Goal: Task Accomplishment & Management: Use online tool/utility

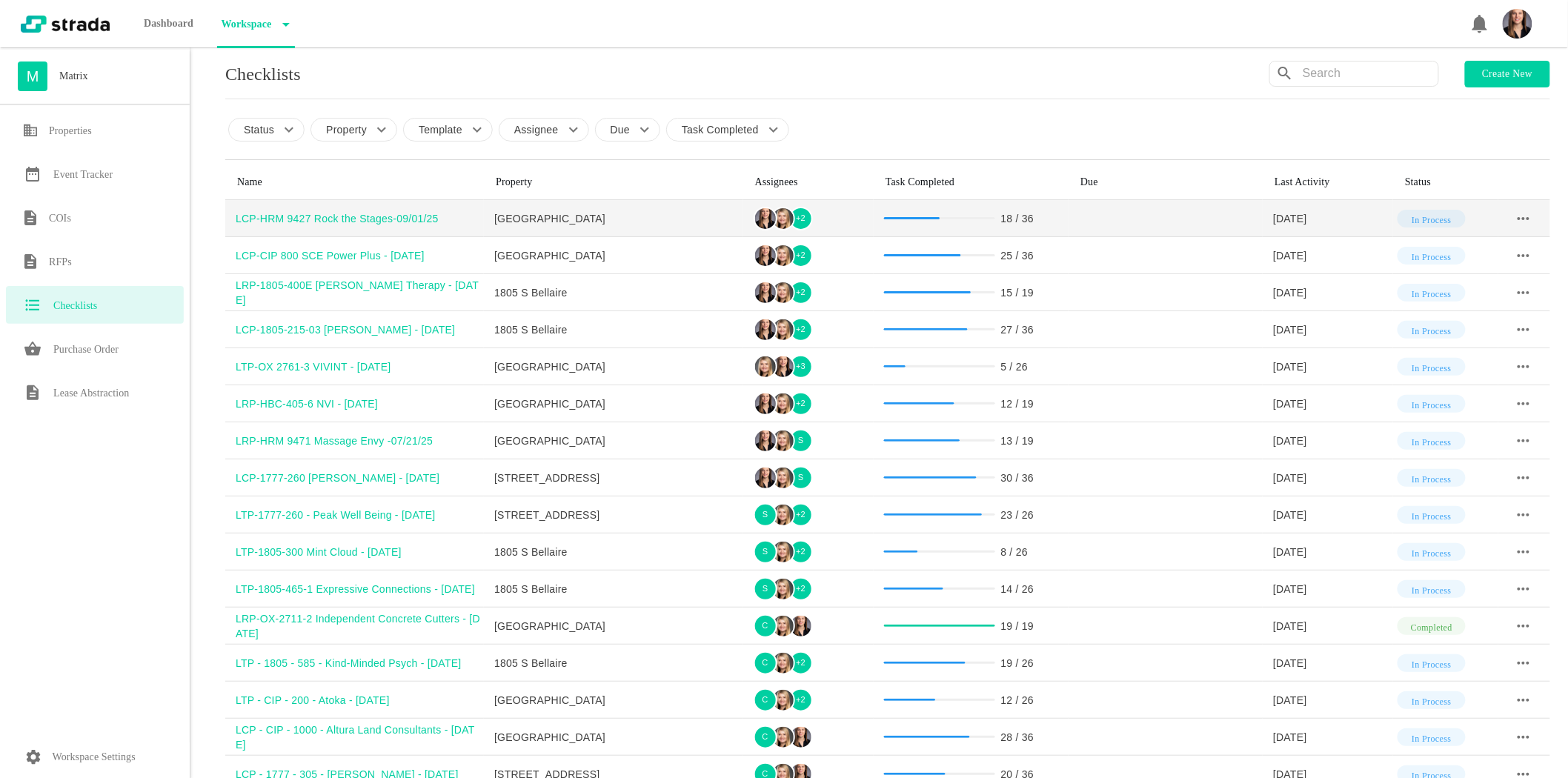
click at [307, 220] on div "LCP-HRM 9427 Rock the Stages-09/01/25" at bounding box center [360, 219] width 248 height 15
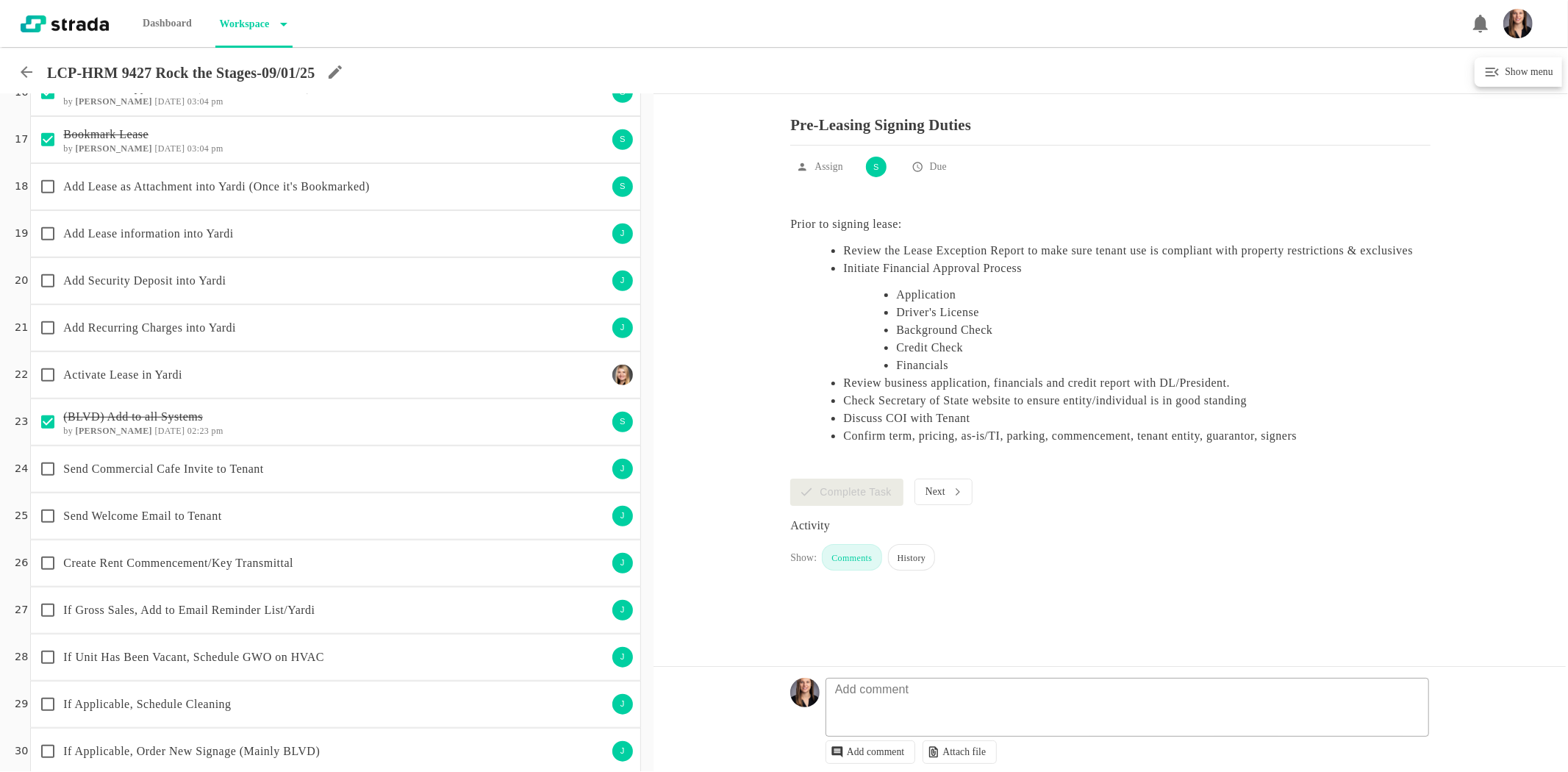
scroll to position [714, 0]
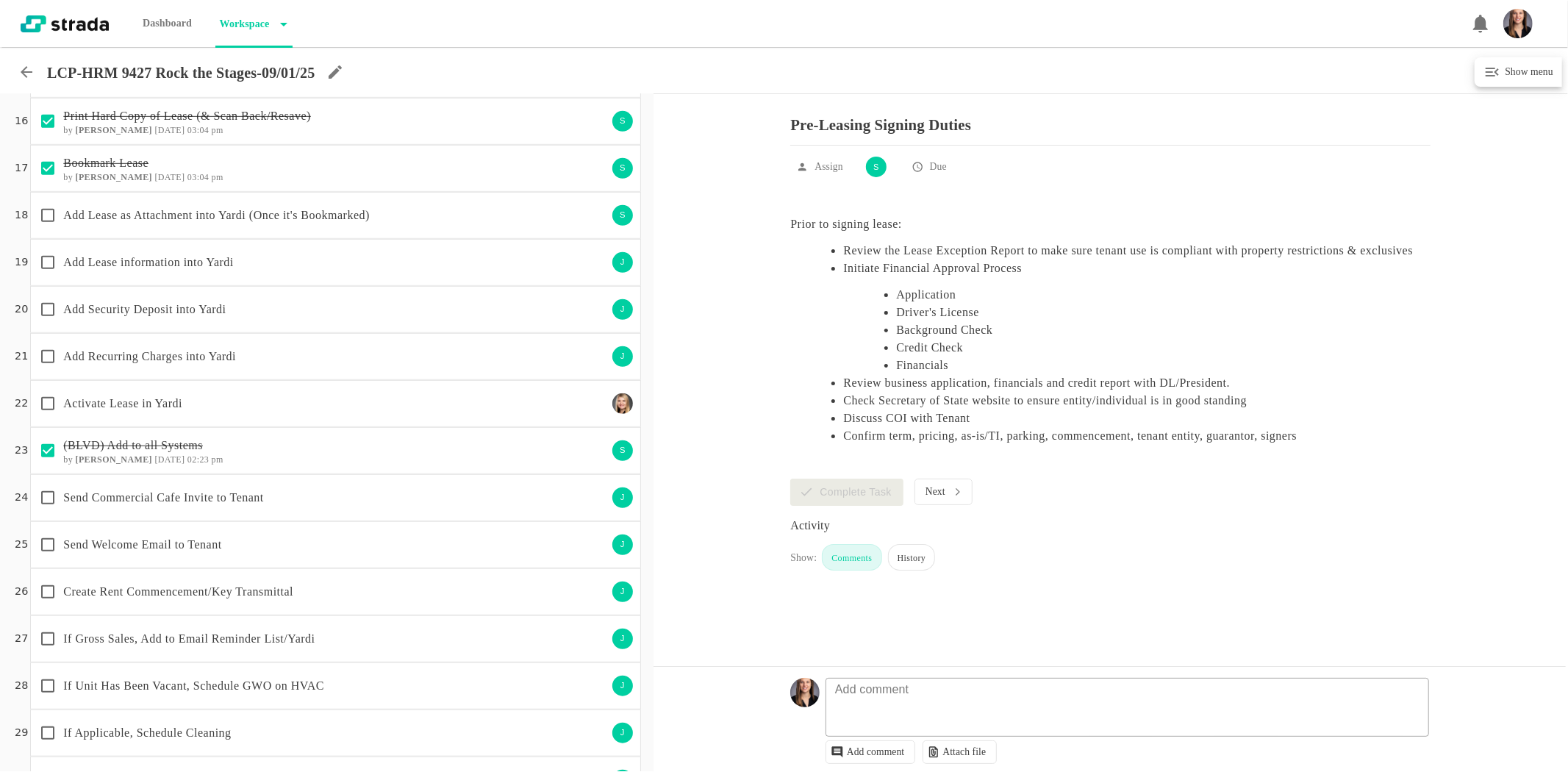
click at [258, 267] on p "Add Lease information into Yardi" at bounding box center [335, 262] width 544 height 18
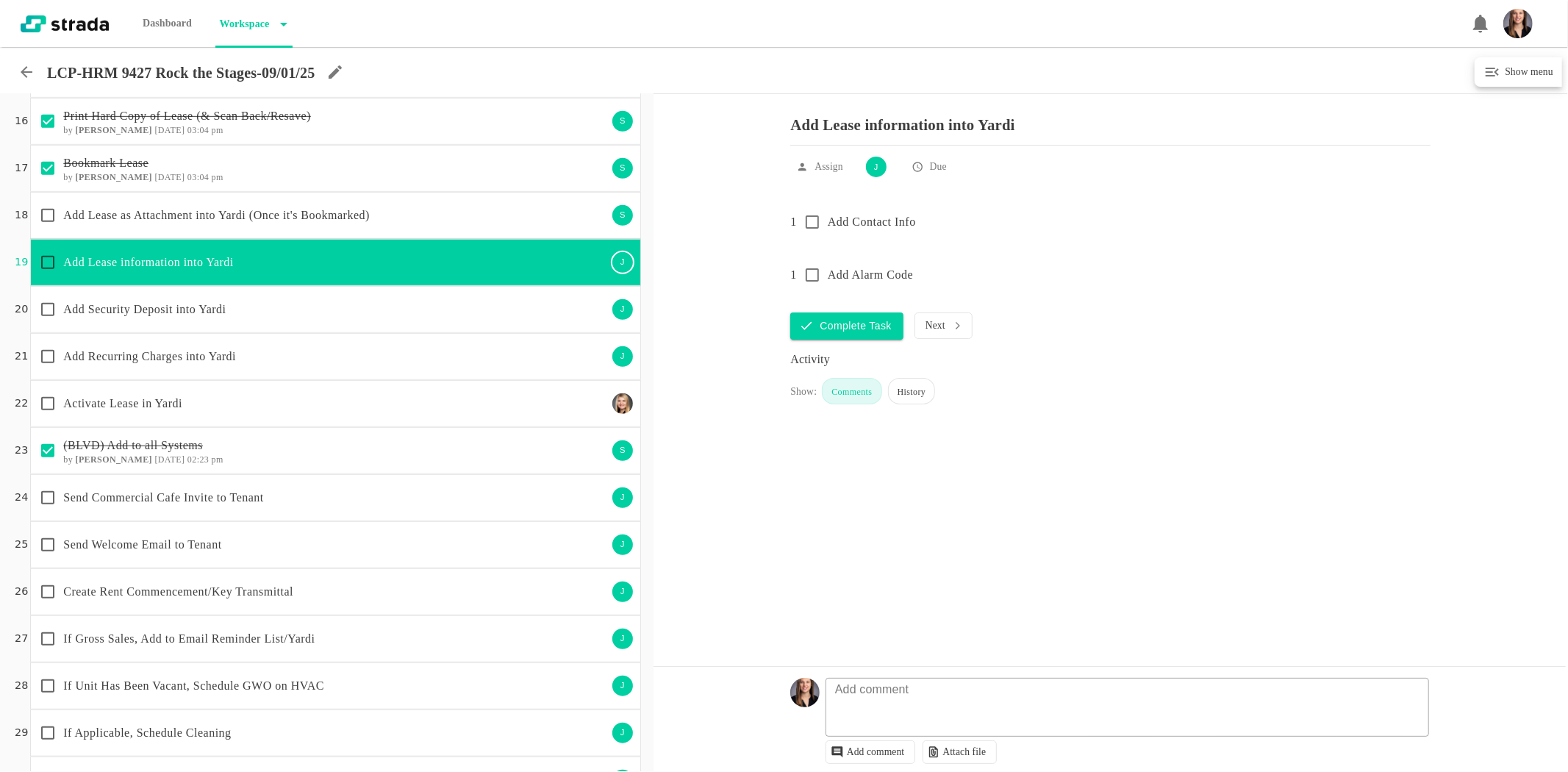
click at [207, 256] on p "Add Lease information into Yardi" at bounding box center [335, 262] width 544 height 18
click at [164, 211] on p "Add Lease as Attachment into Yardi (Once it's Bookmarked)" at bounding box center [335, 215] width 544 height 18
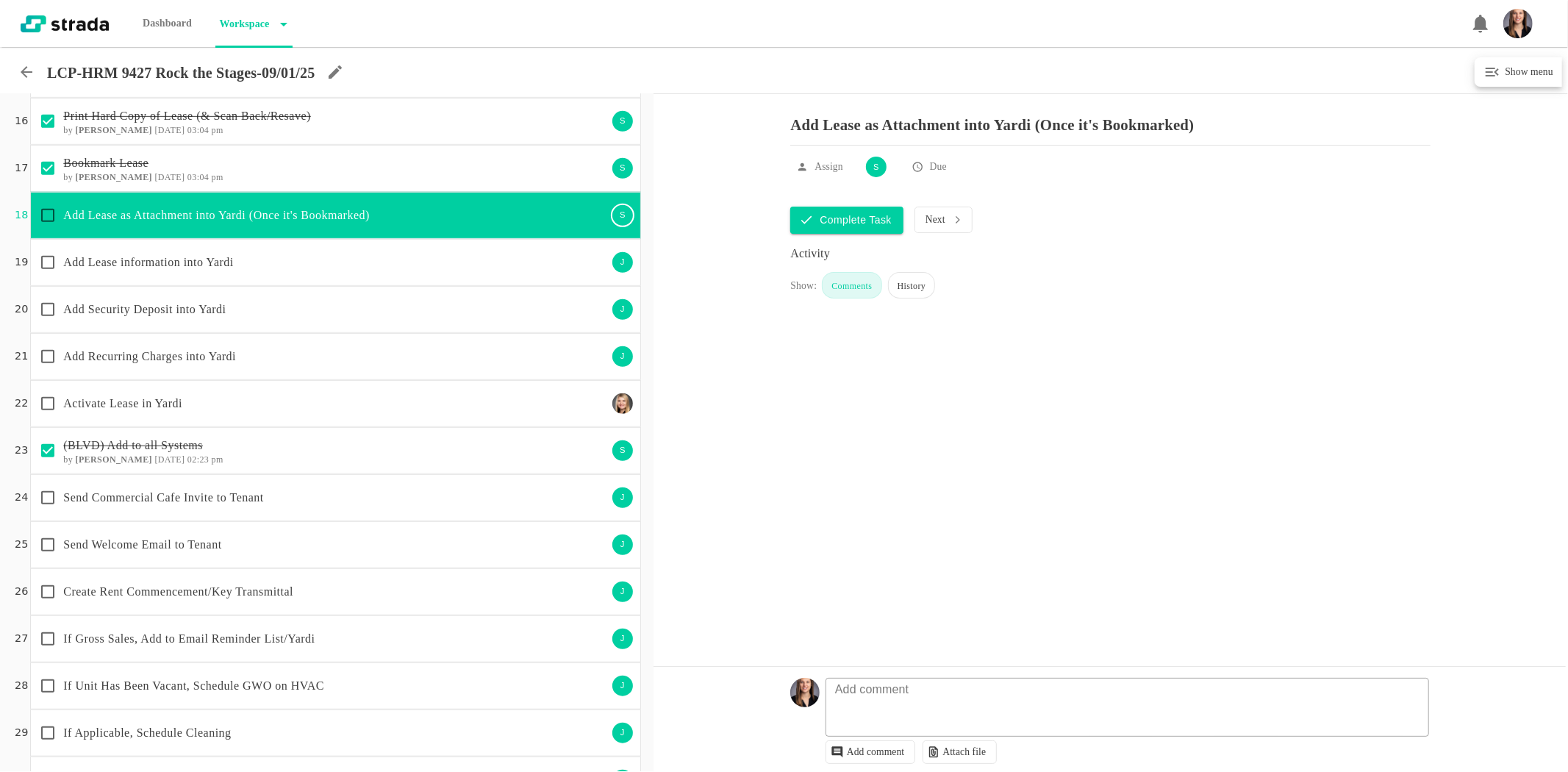
click at [172, 345] on div "Add Recurring Charges into Yardi" at bounding box center [319, 357] width 574 height 31
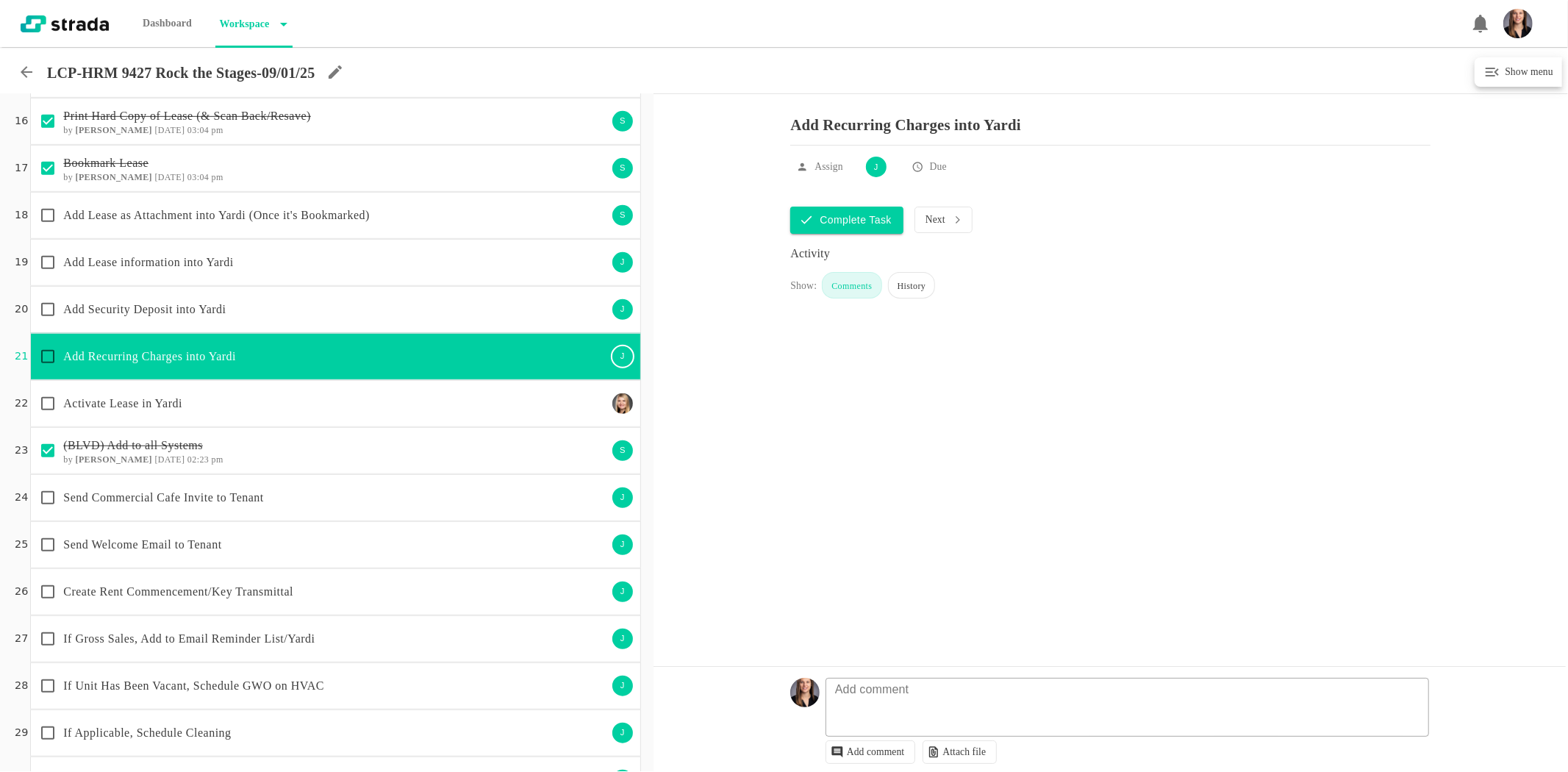
click at [171, 312] on p "Add Security Deposit into Yardi" at bounding box center [335, 310] width 544 height 18
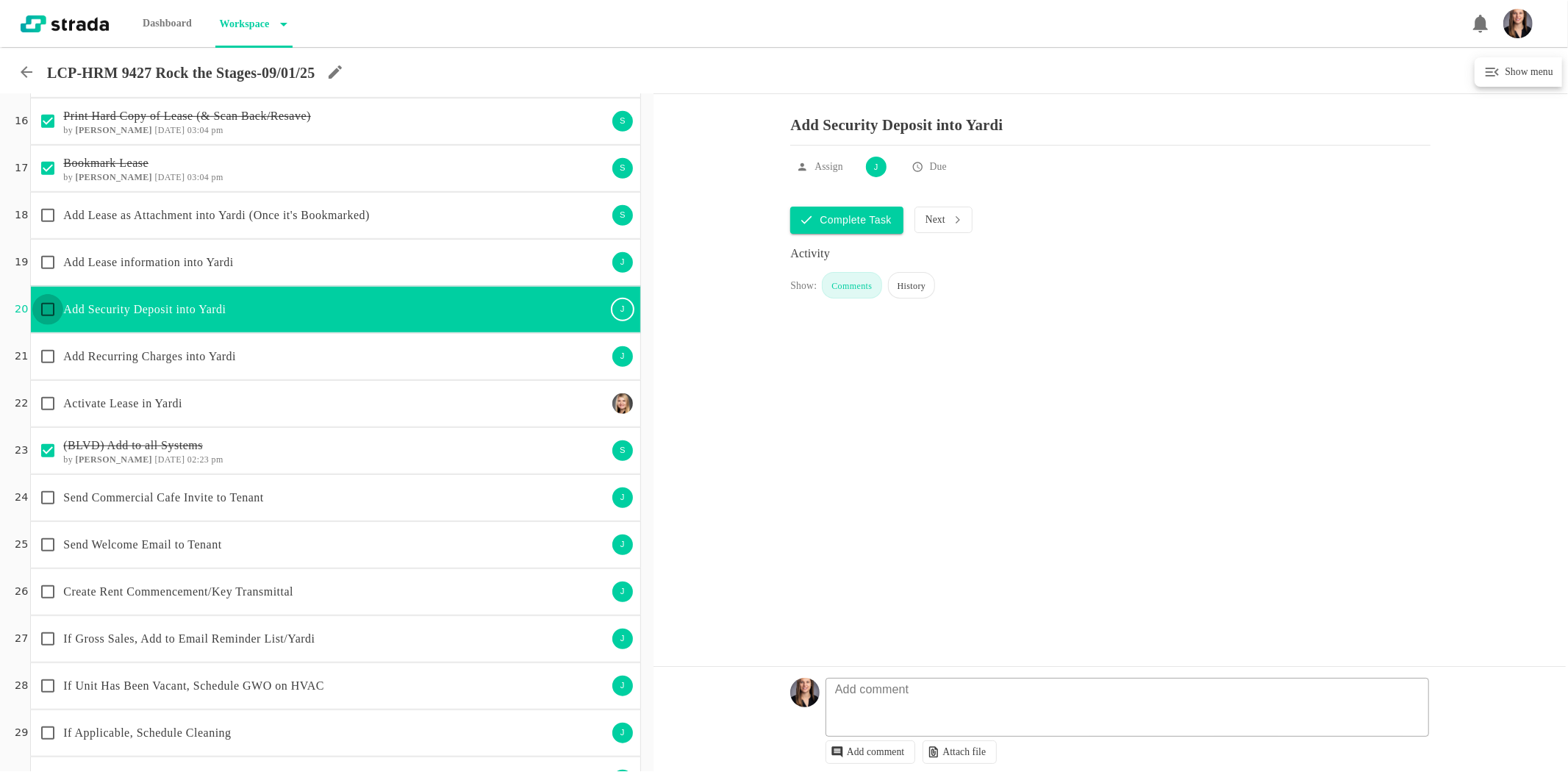
click at [48, 312] on input "checkbox" at bounding box center [48, 310] width 31 height 31
checkbox input "true"
click at [182, 258] on p "Add Lease information into Yardi" at bounding box center [335, 262] width 544 height 18
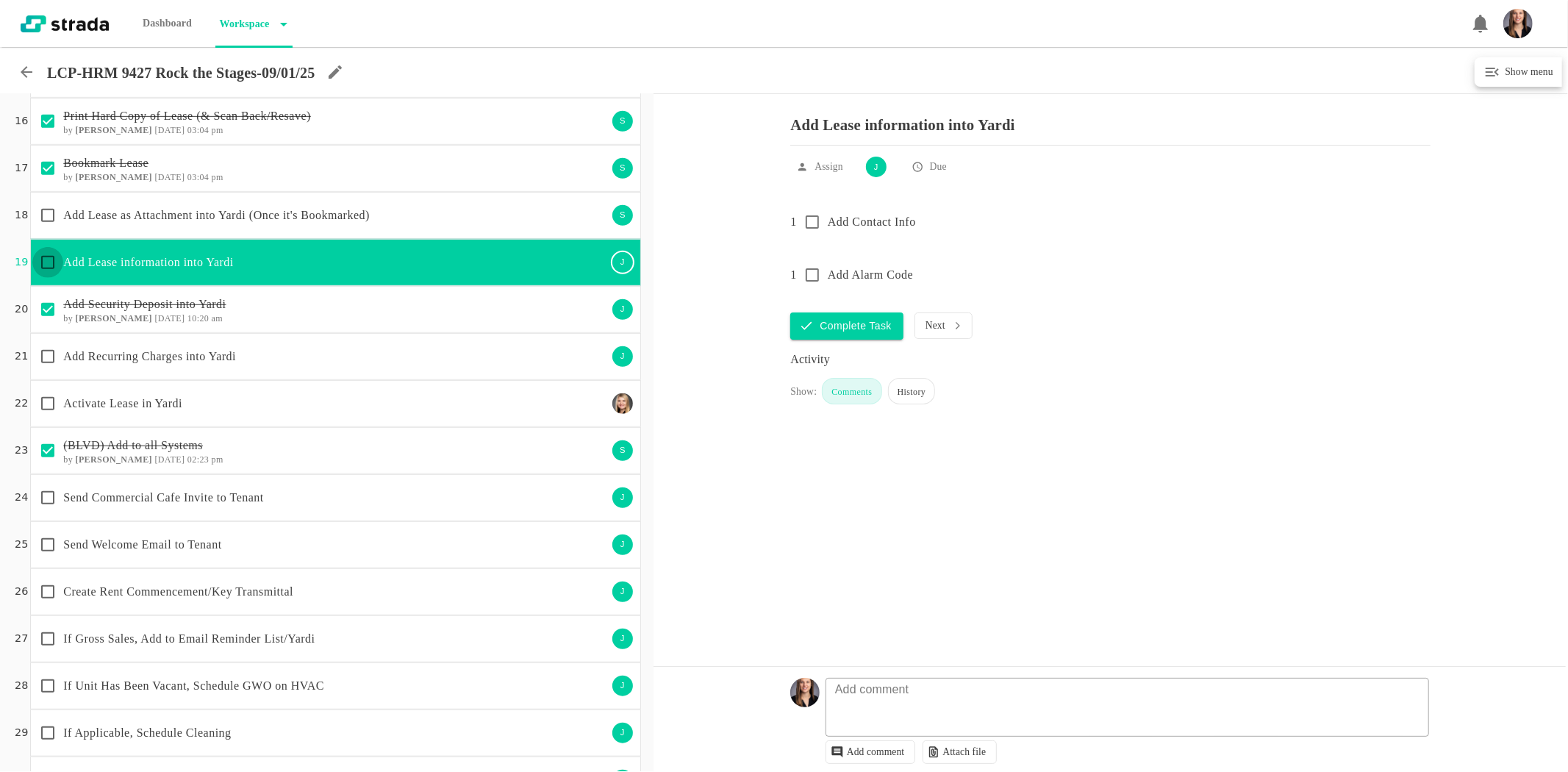
click at [44, 258] on input "checkbox" at bounding box center [48, 262] width 31 height 31
checkbox input "true"
click at [301, 213] on p "Add Lease as Attachment into Yardi (Once it's Bookmarked)" at bounding box center [335, 215] width 544 height 18
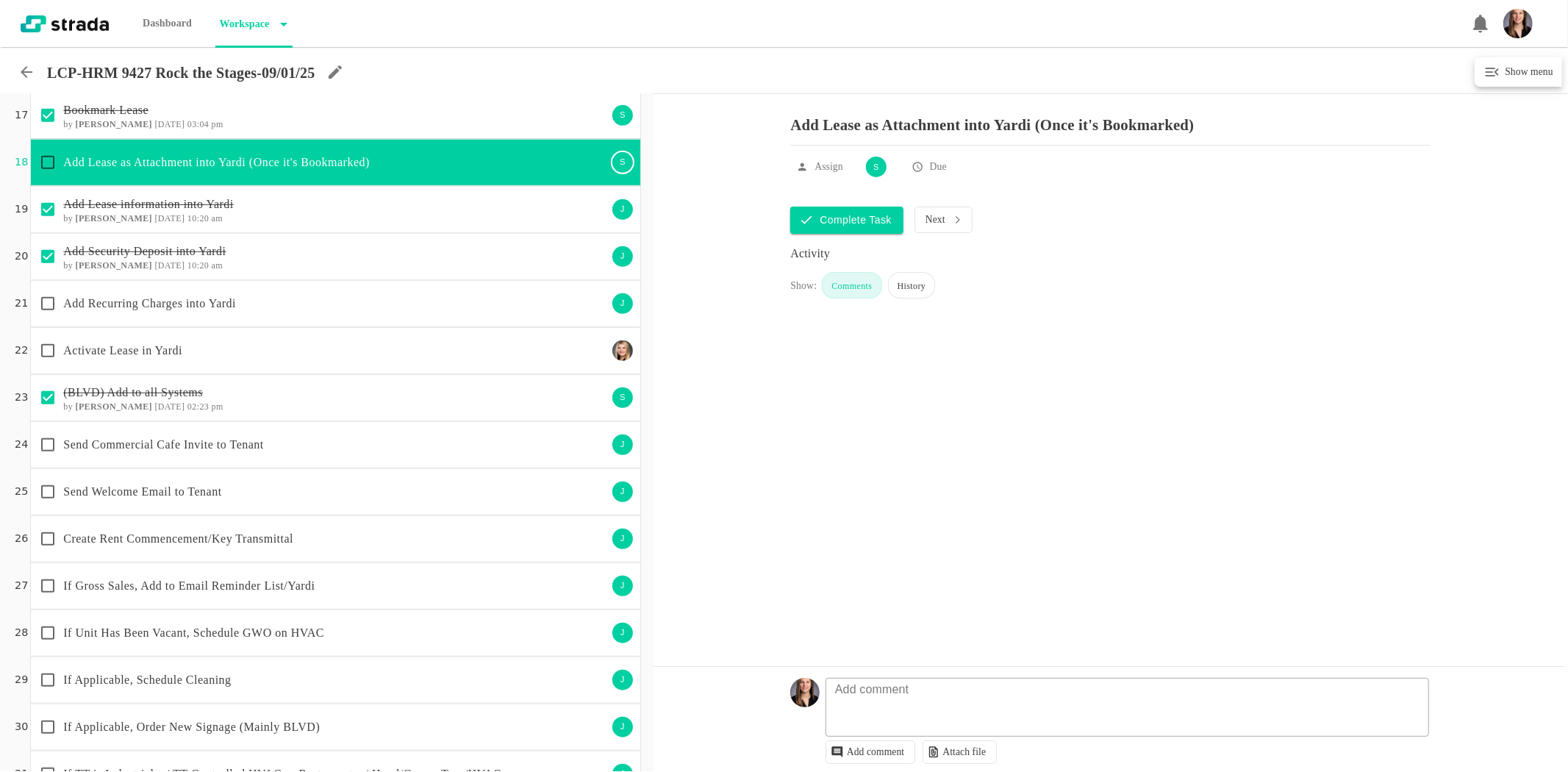
scroll to position [796, 0]
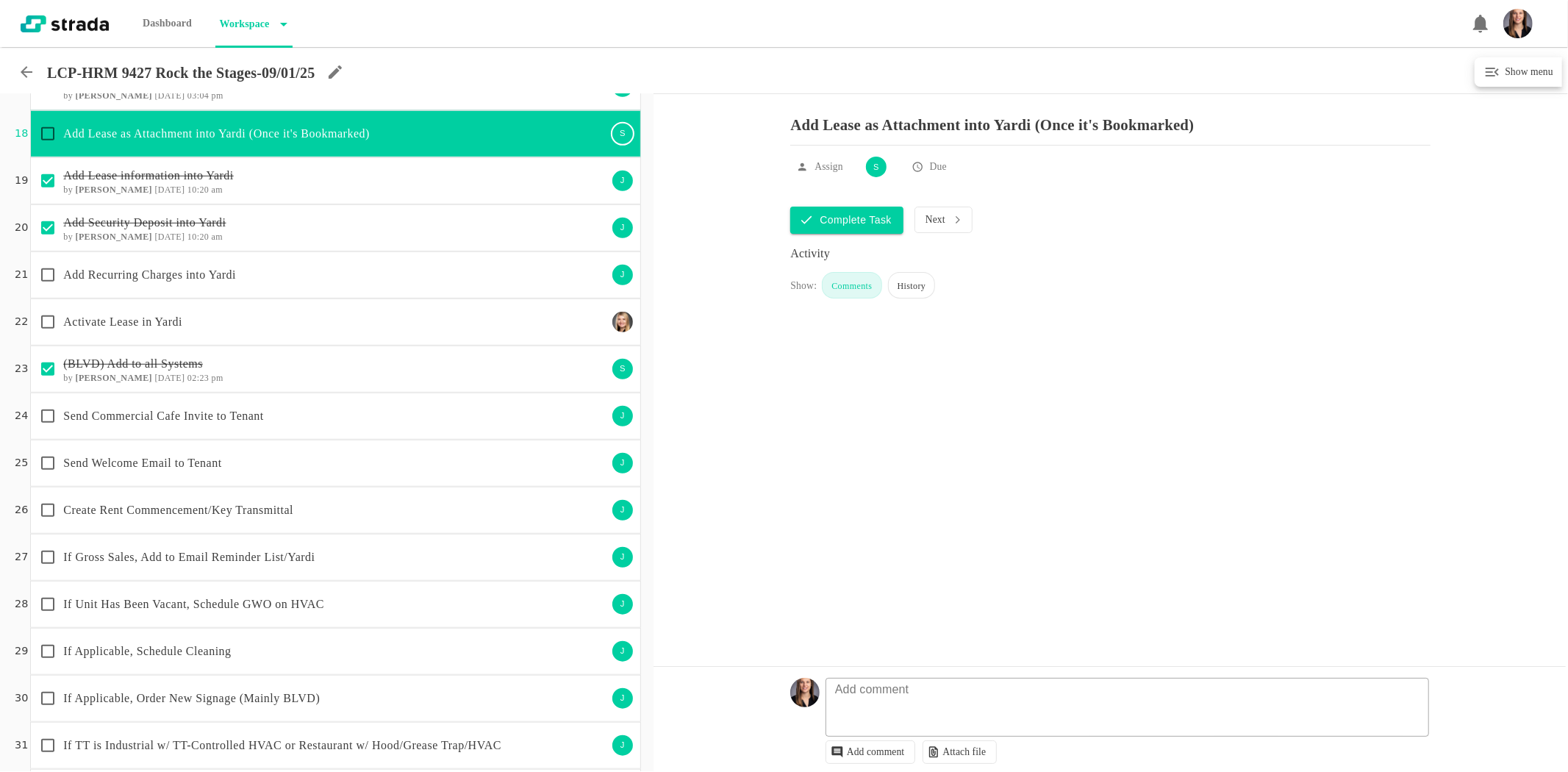
click at [258, 422] on p "Send Commercial Cafe Invite to Tenant" at bounding box center [335, 416] width 544 height 18
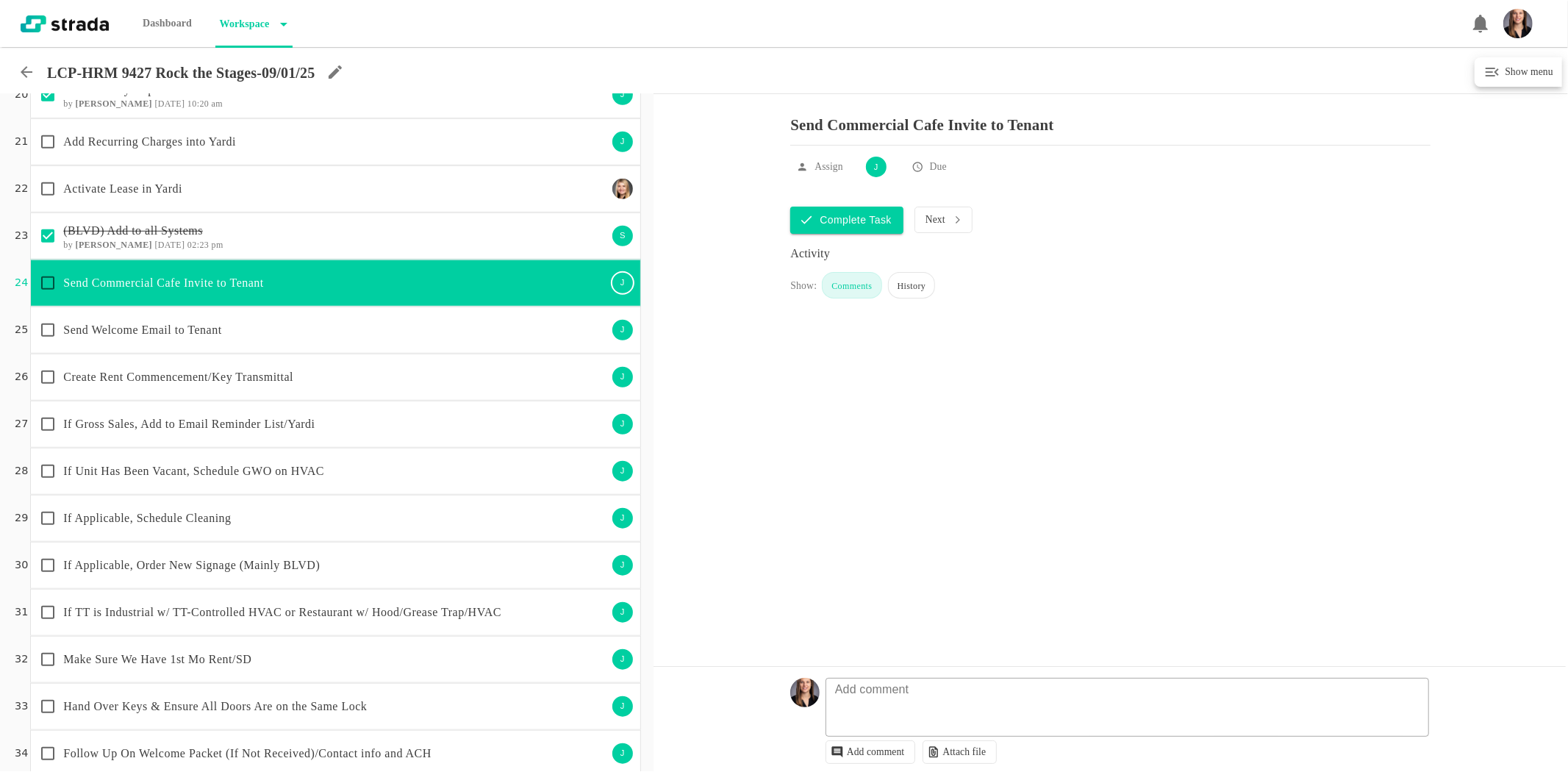
scroll to position [960, 0]
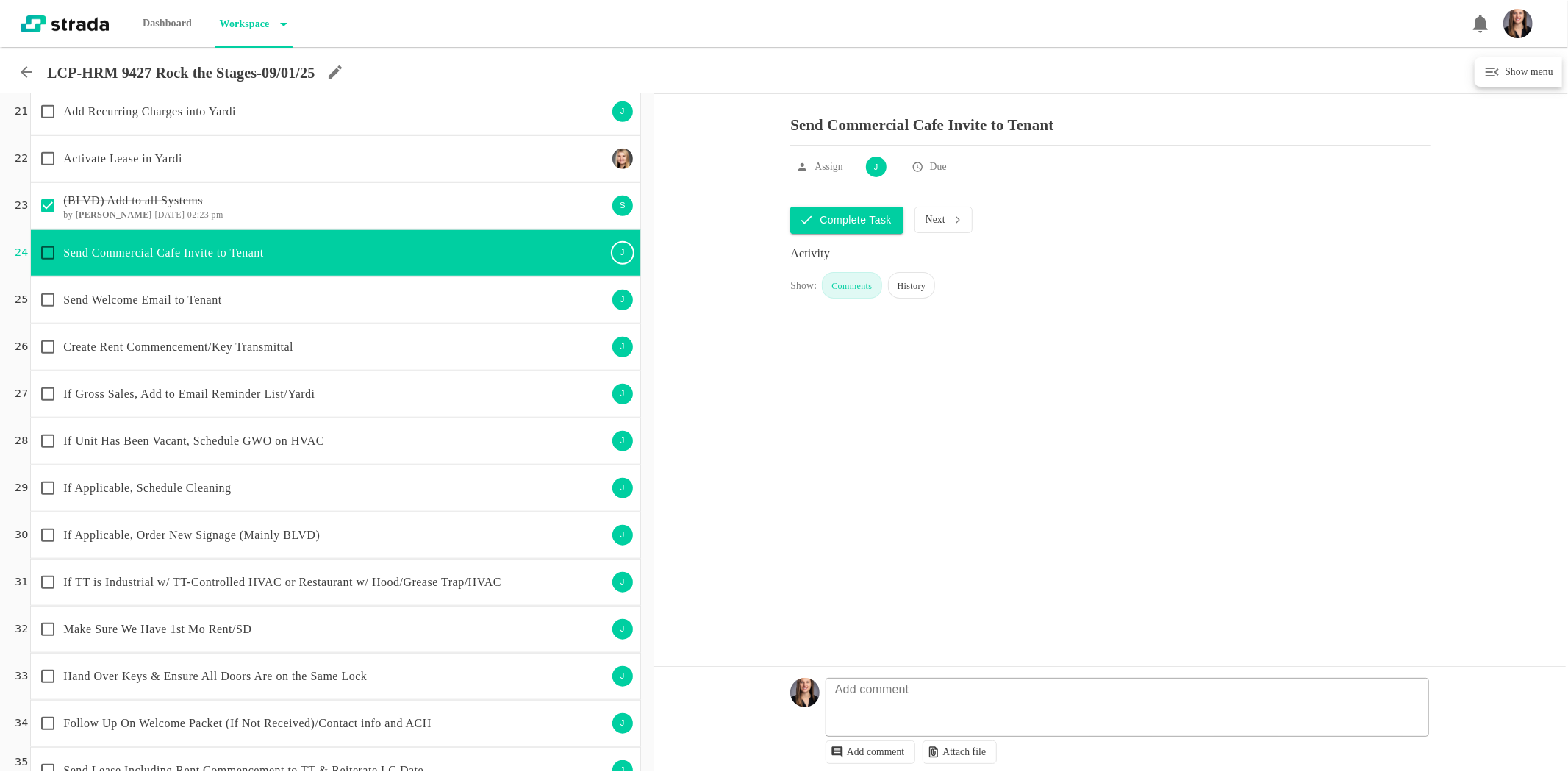
click at [335, 304] on p "Send Welcome Email to Tenant" at bounding box center [335, 300] width 544 height 18
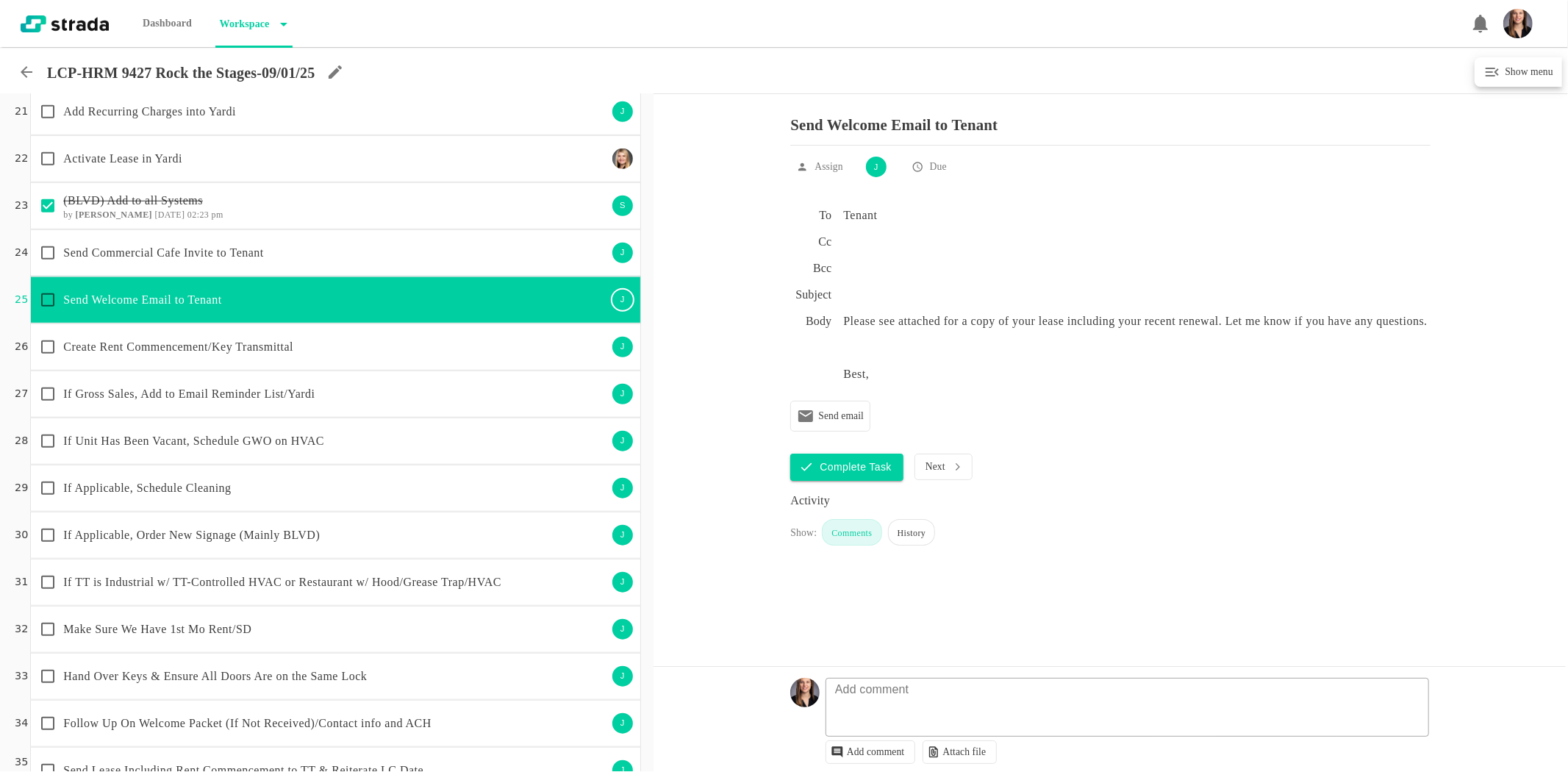
click at [215, 390] on p "If Gross Sales, Add to Email Reminder List/Yardi" at bounding box center [335, 394] width 544 height 18
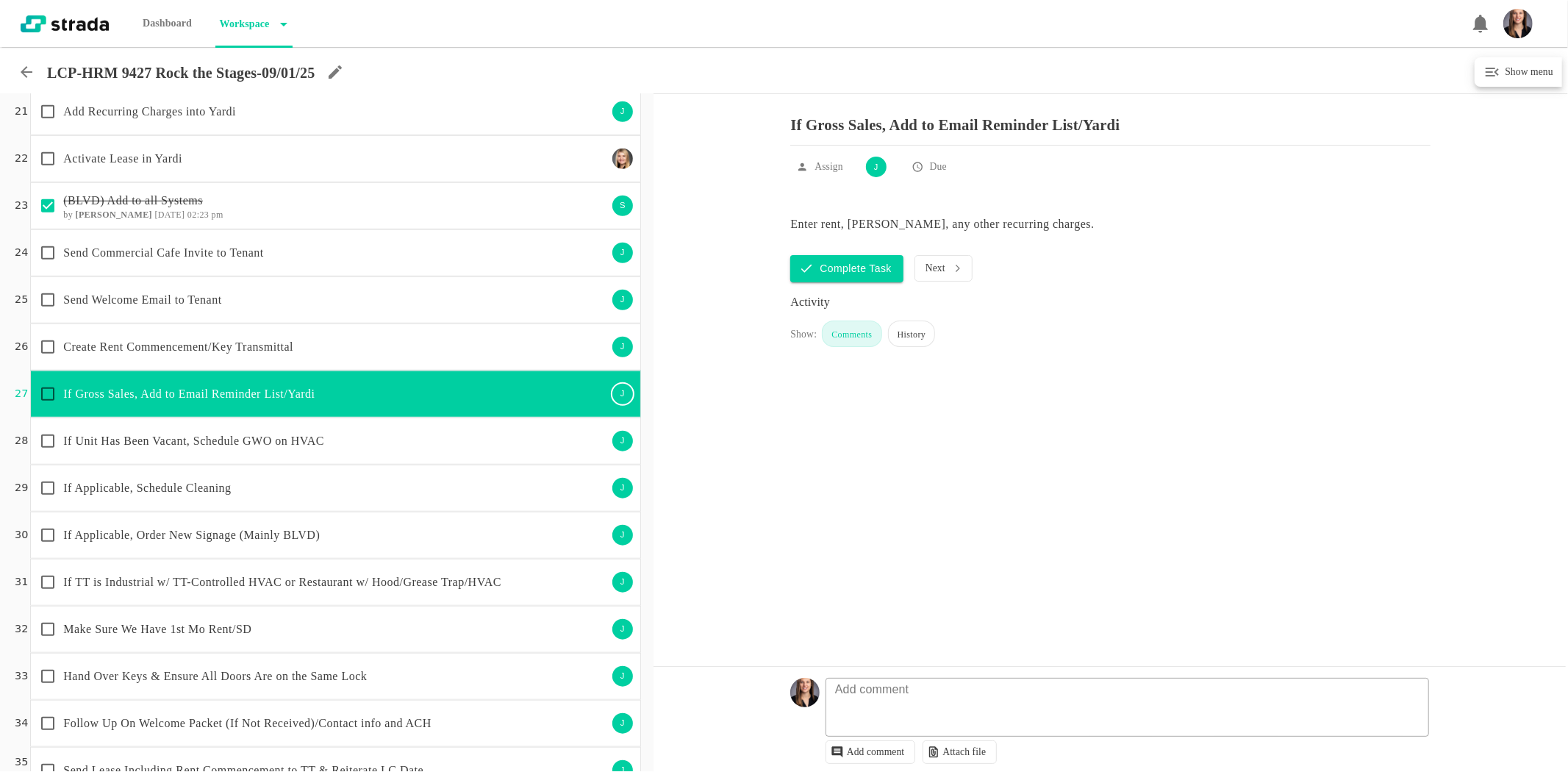
drag, startPoint x: 142, startPoint y: 406, endPoint x: 248, endPoint y: 397, distance: 106.4
click at [153, 405] on div "If Gross Sales, Add to Email Reminder List/Yardi" at bounding box center [319, 394] width 574 height 31
click at [307, 400] on p "If Gross Sales, Add to Email Reminder List/Yardi" at bounding box center [335, 394] width 544 height 18
click at [372, 439] on p "If Unit Has Been Vacant, Schedule GWO on HVAC" at bounding box center [335, 441] width 544 height 18
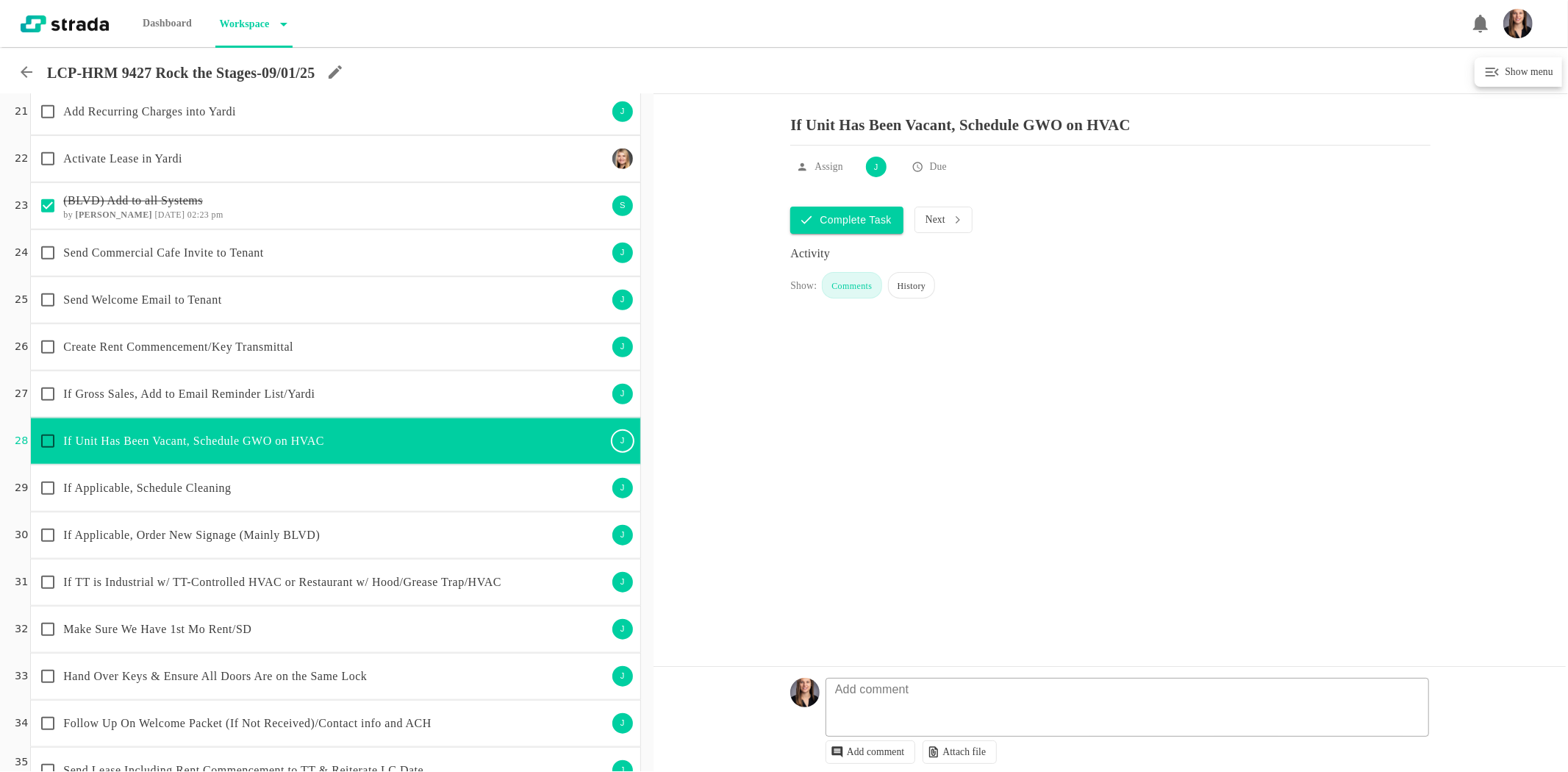
click at [275, 400] on p "If Gross Sales, Add to Email Reminder List/Yardi" at bounding box center [335, 394] width 544 height 18
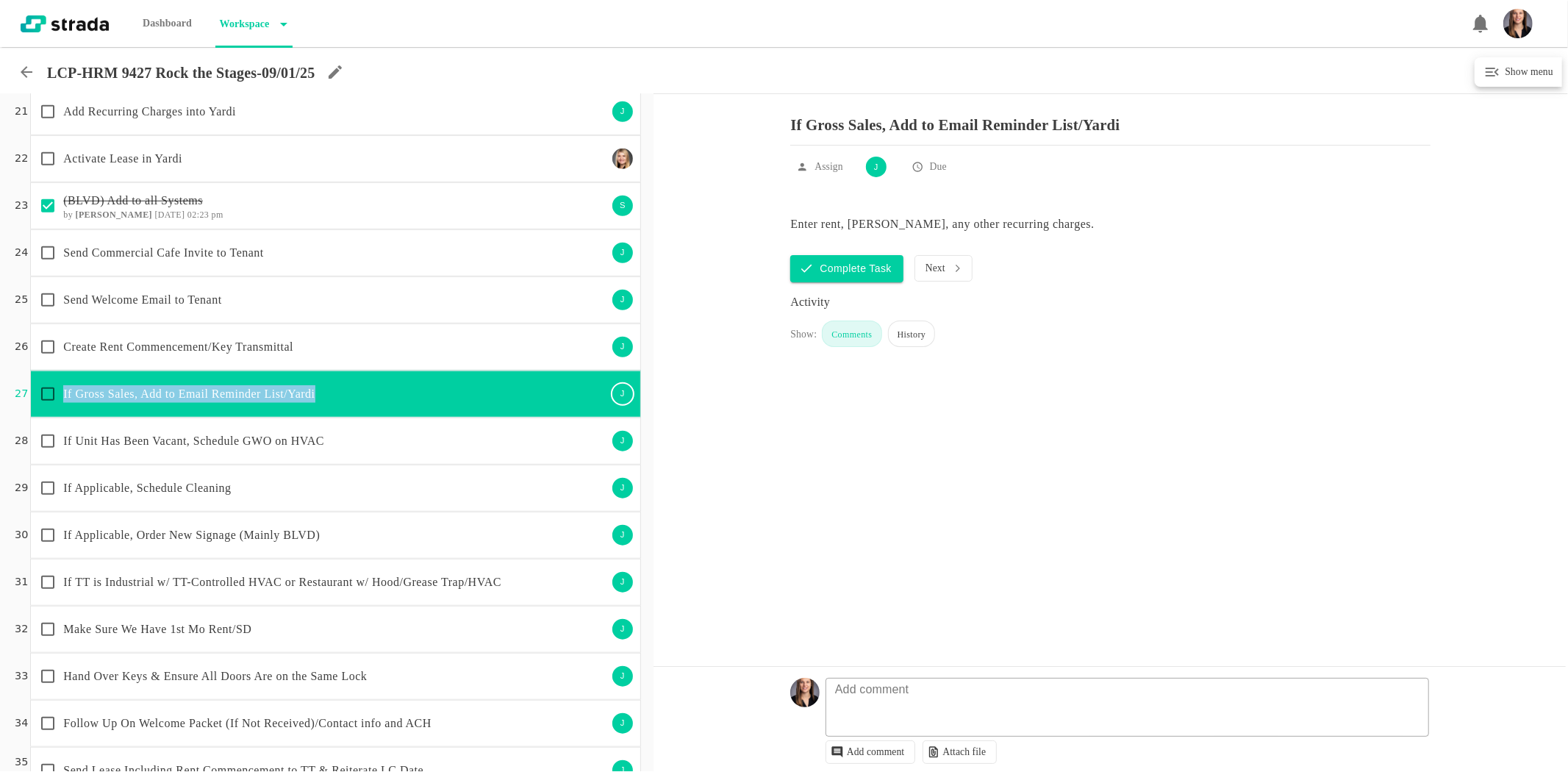
drag, startPoint x: 269, startPoint y: 390, endPoint x: 62, endPoint y: 395, distance: 207.1
click at [62, 395] on div "If Gross Sales, Add to Email Reminder List/Yardi" at bounding box center [319, 394] width 574 height 31
copy p "If Gross Sales, Add to Email Reminder List/Yardi"
click at [306, 438] on p "If Unit Has Been Vacant, Schedule GWO on HVAC" at bounding box center [335, 441] width 544 height 18
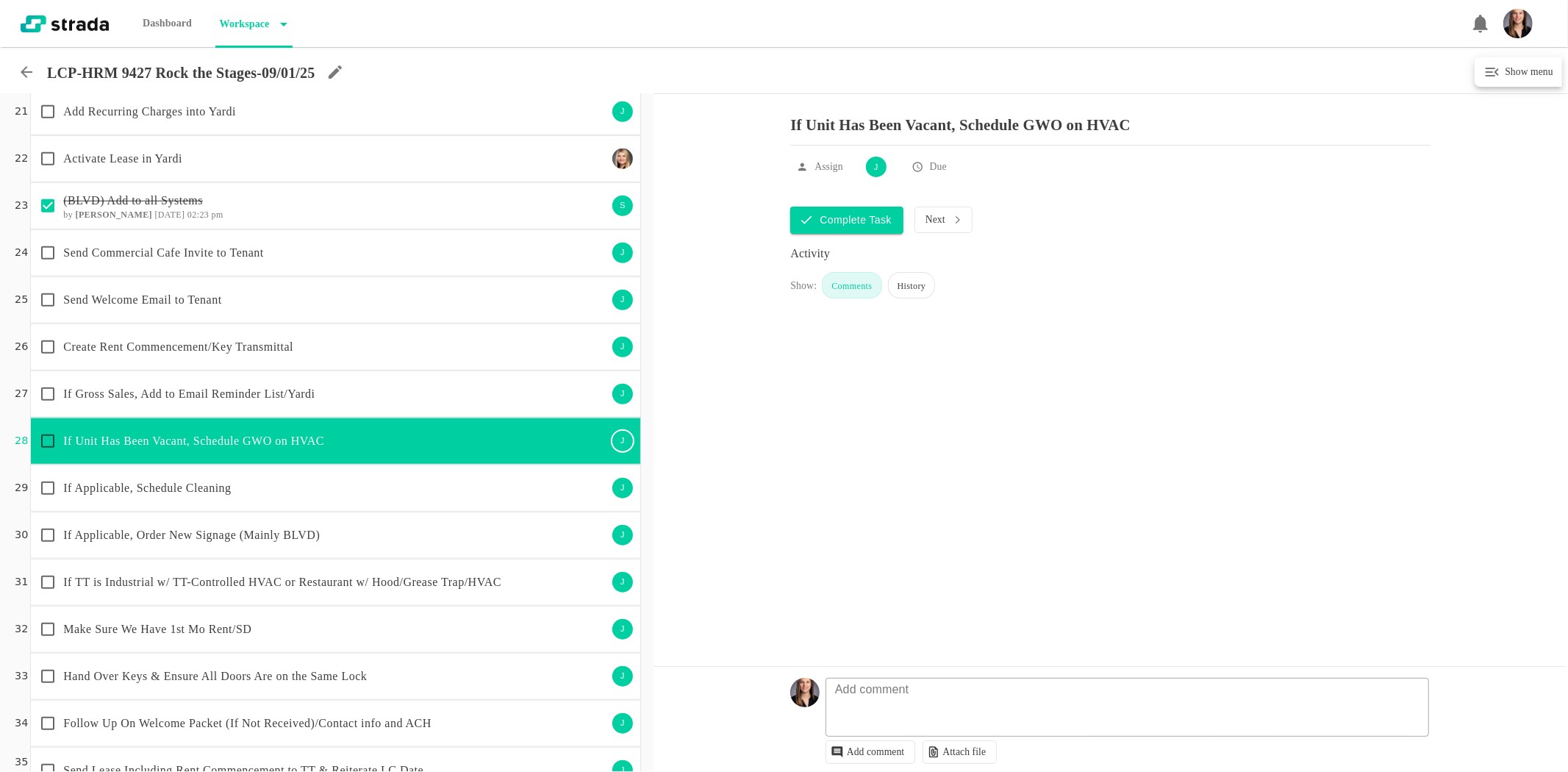
click at [313, 528] on p "If Applicable, Order New Signage (Mainly BLVD)" at bounding box center [335, 536] width 544 height 18
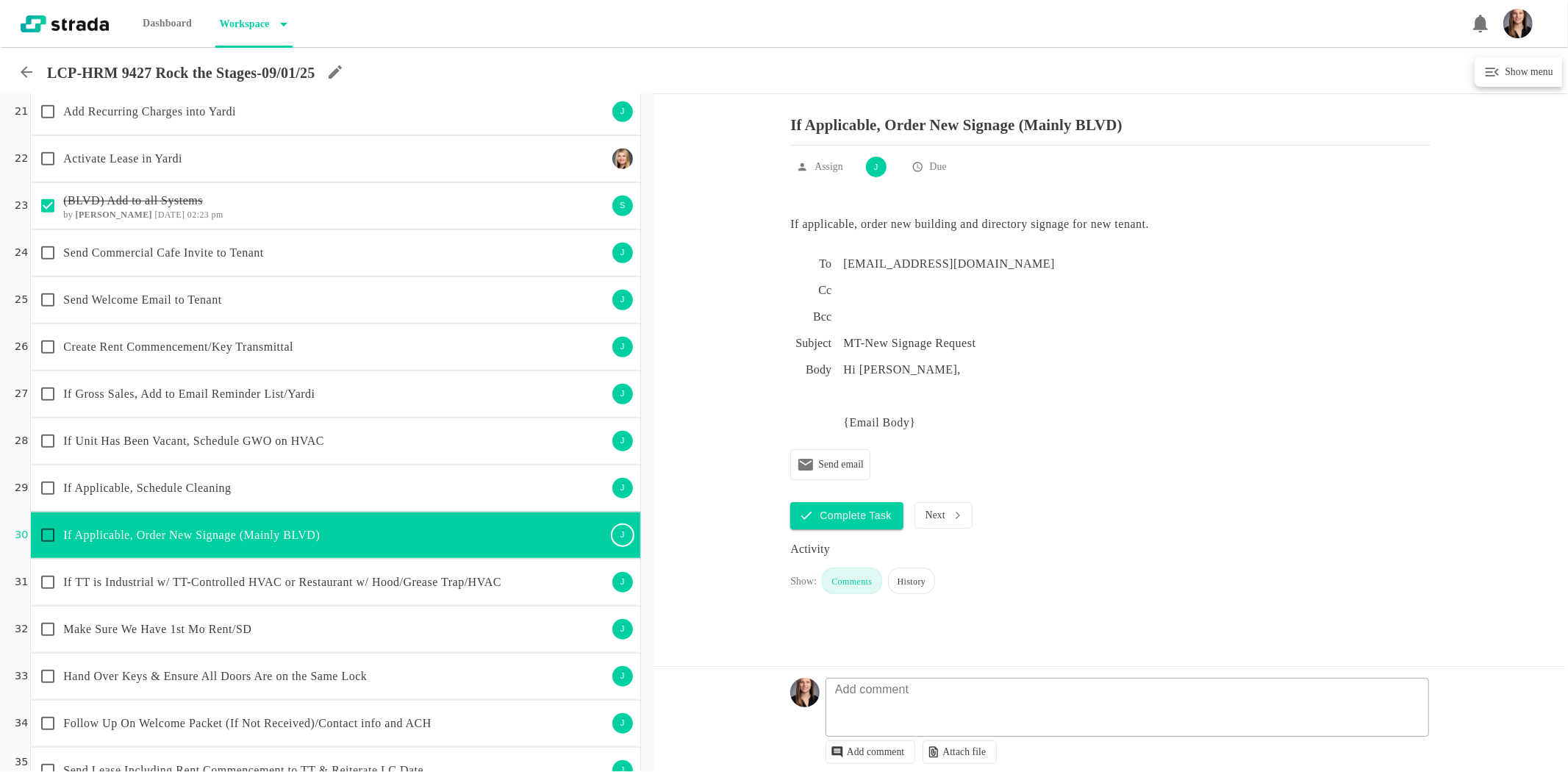
click at [48, 529] on input "checkbox" at bounding box center [48, 536] width 31 height 31
checkbox input "true"
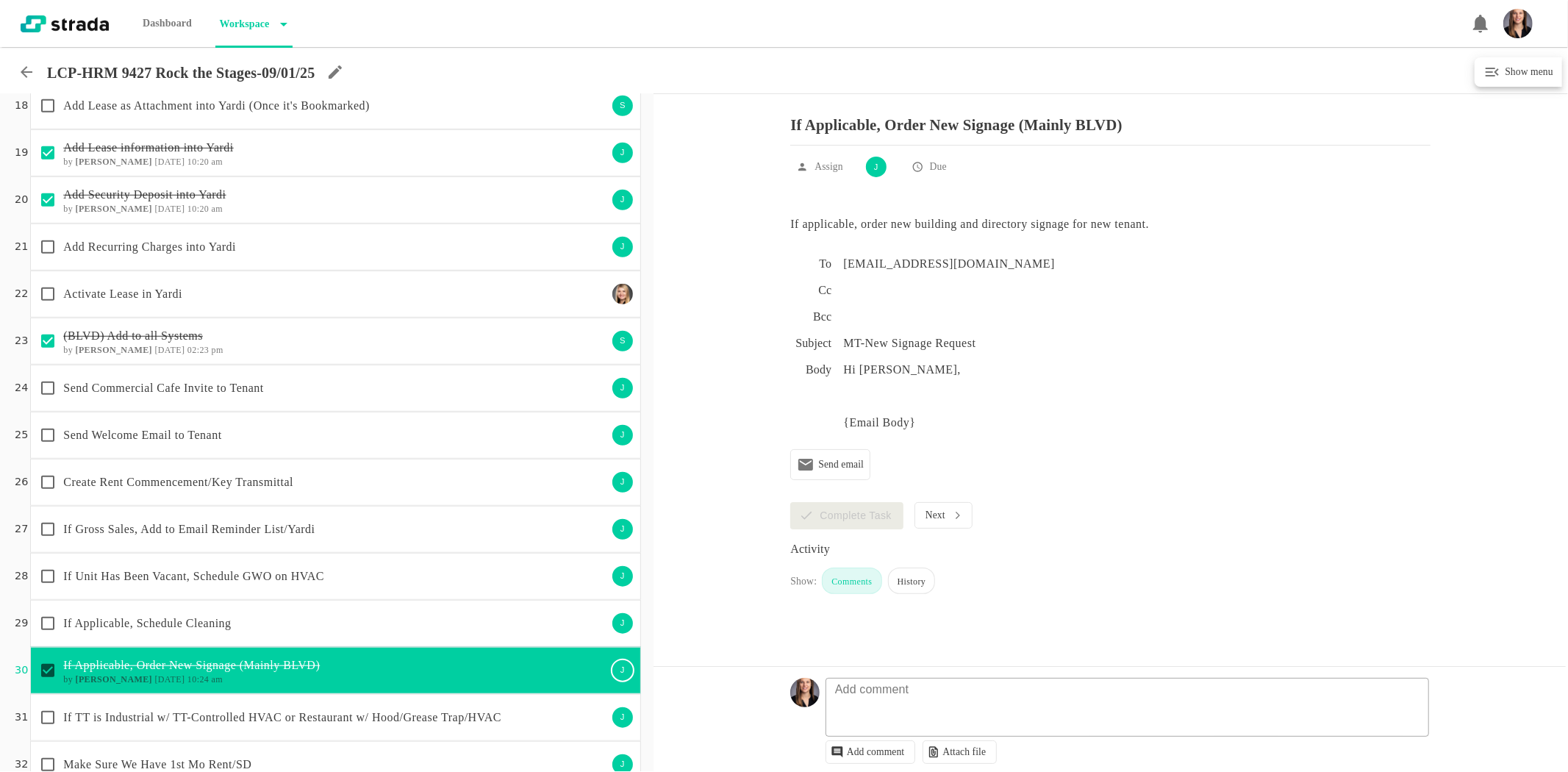
scroll to position [796, 0]
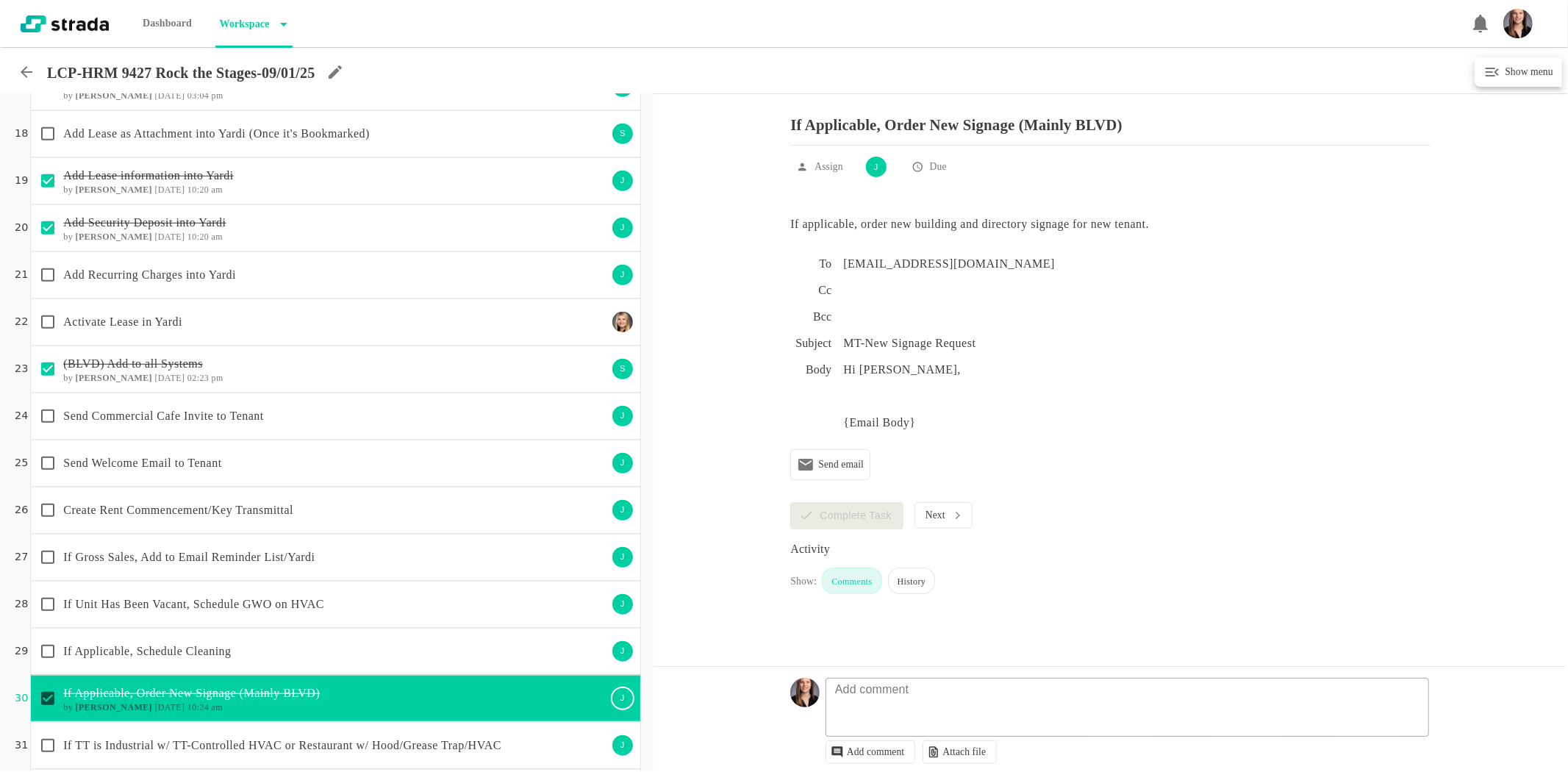
click at [304, 516] on p "Create Rent Commencement/Key Transmittal" at bounding box center [335, 510] width 544 height 18
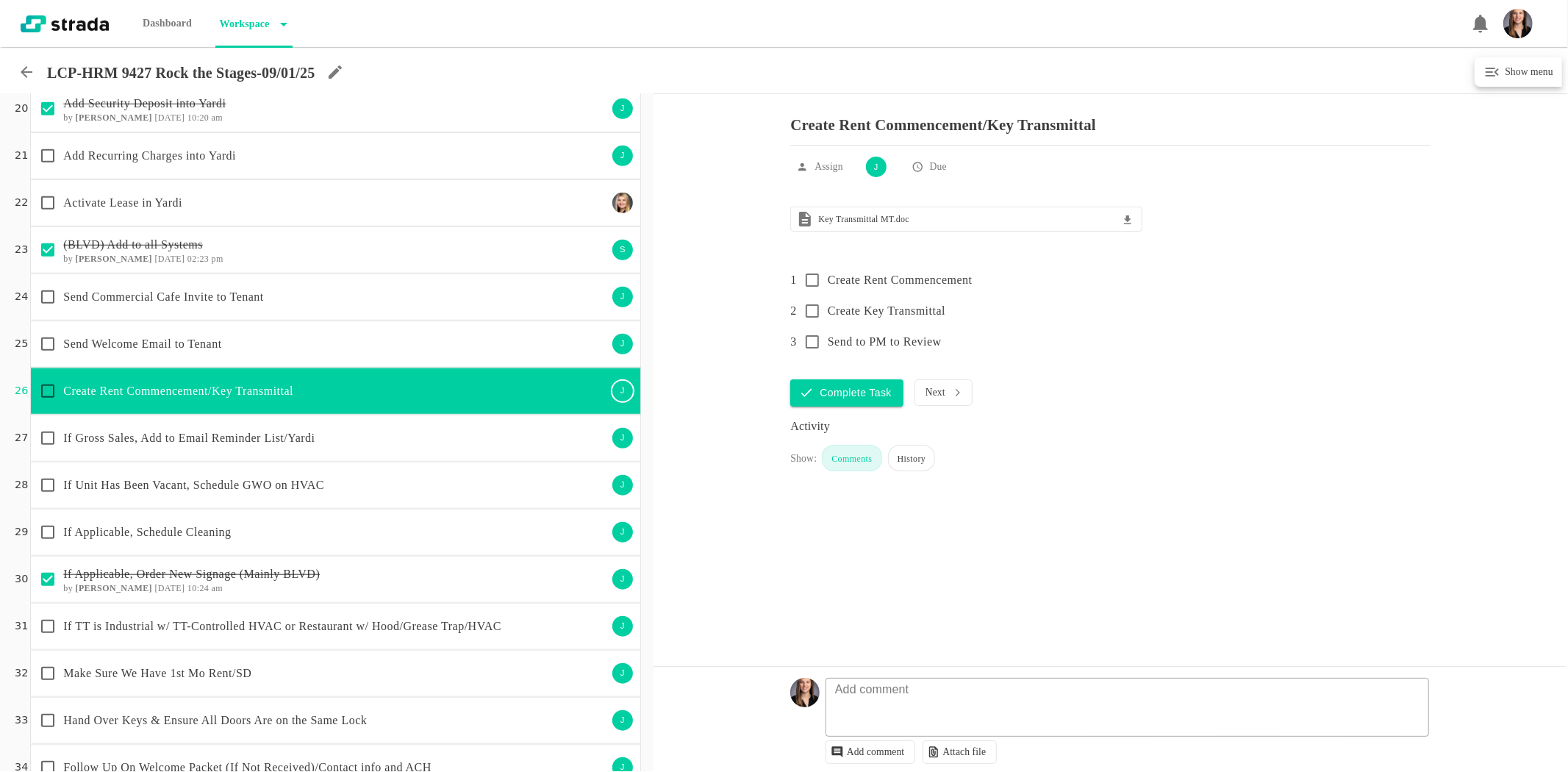
scroll to position [878, 0]
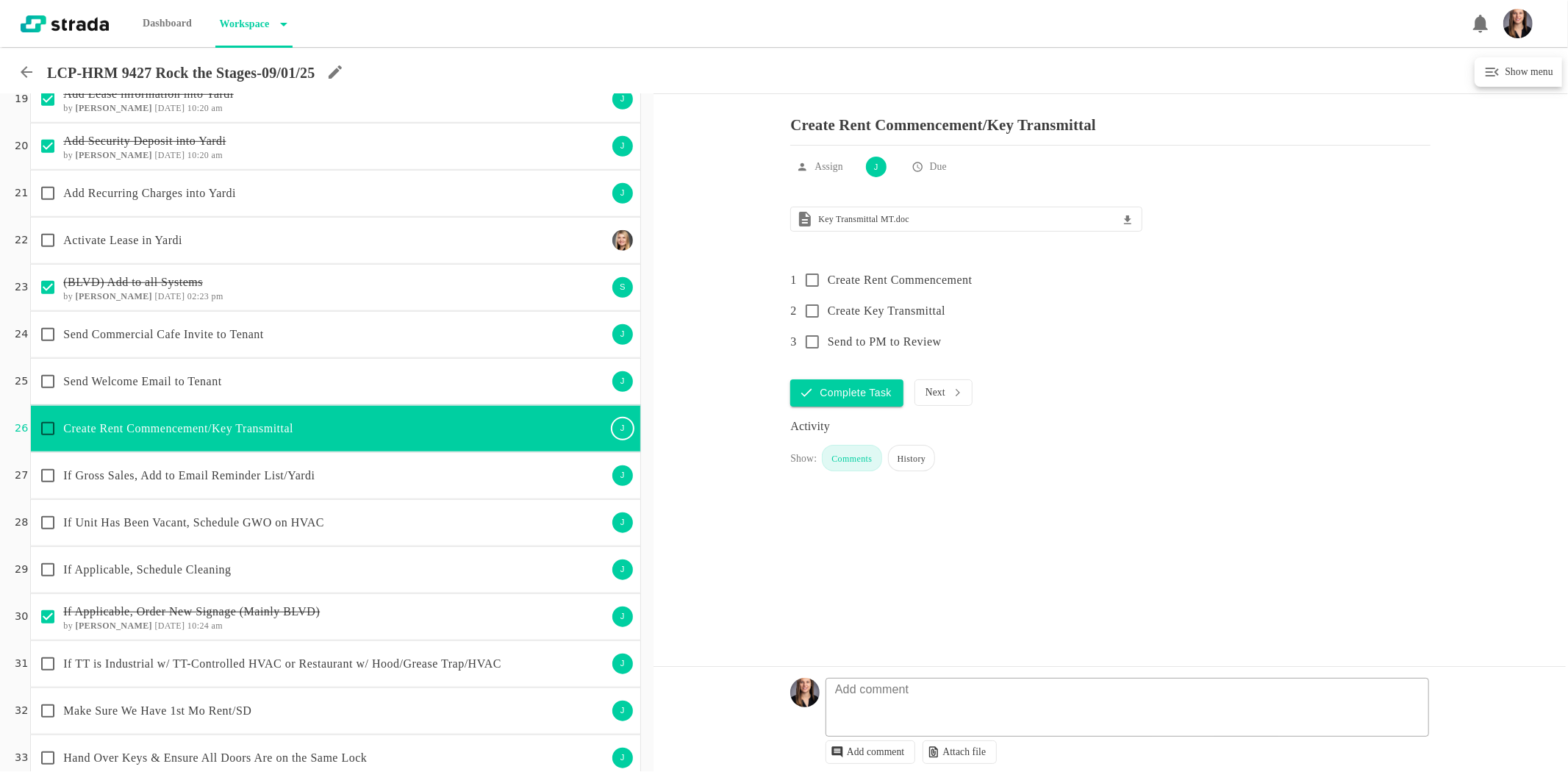
click at [13, 75] on div at bounding box center [26, 70] width 41 height 22
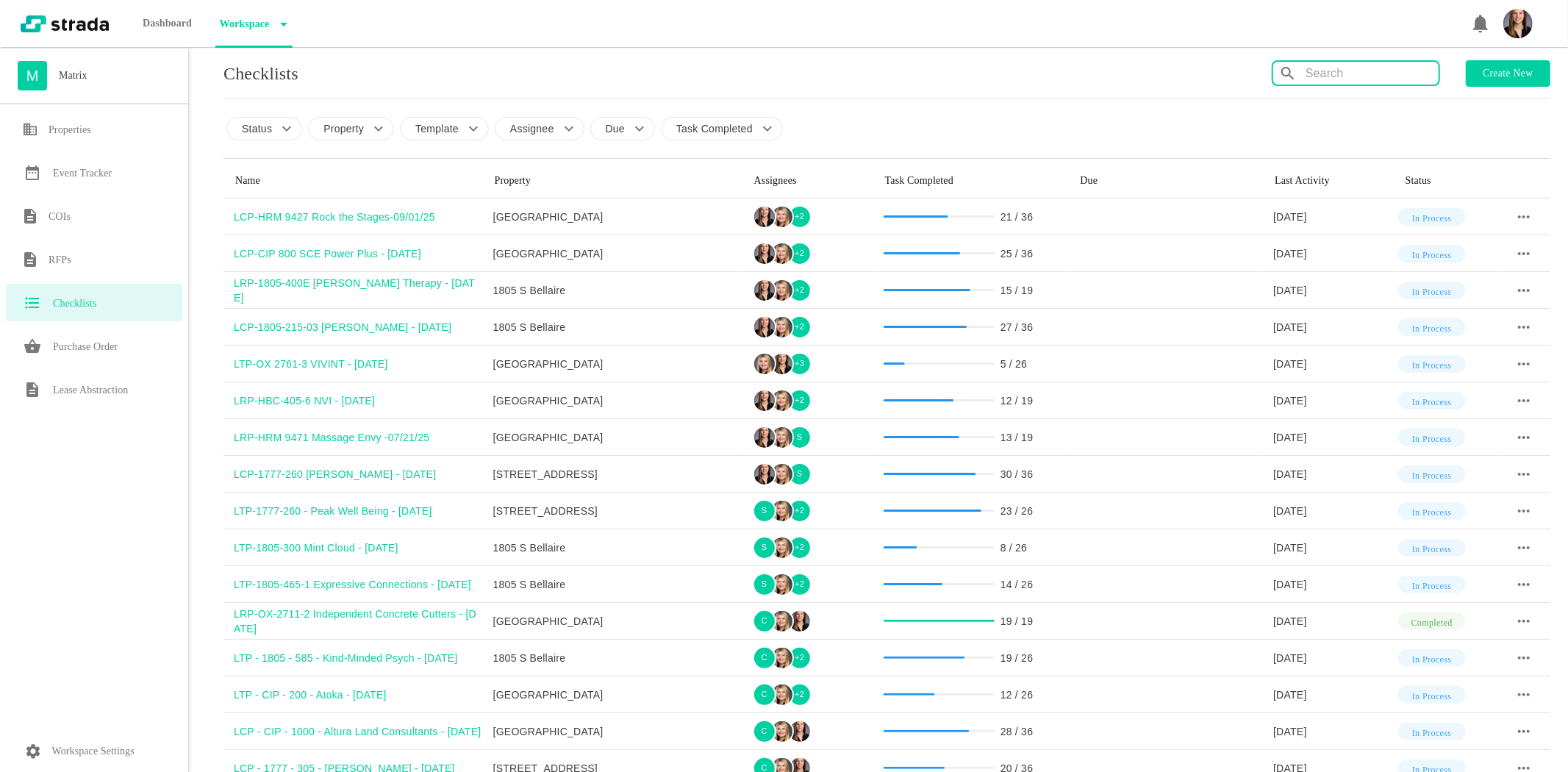
click at [1365, 80] on input "text" at bounding box center [1372, 73] width 133 height 24
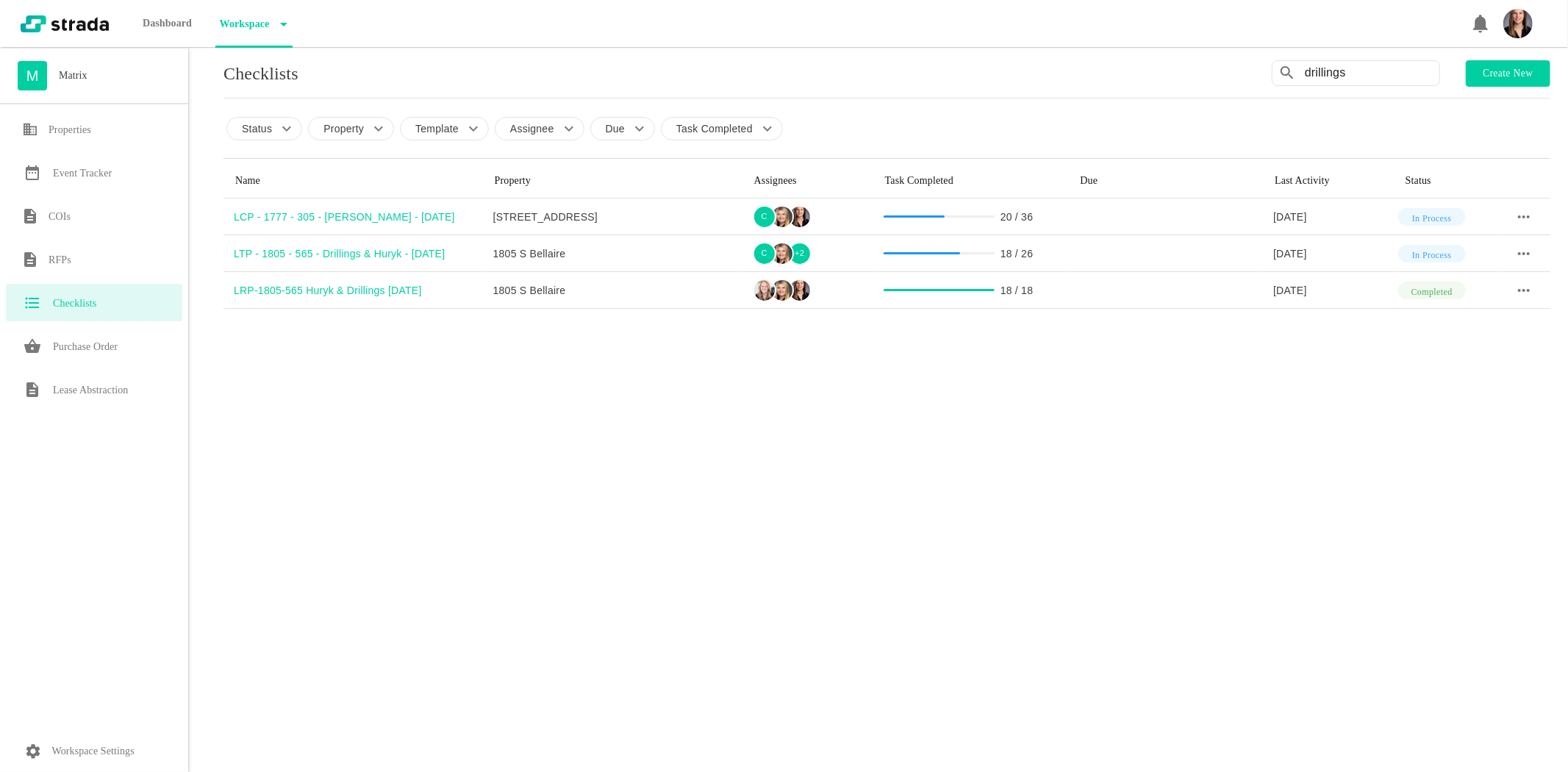
type input "drillings"
